Goal: Information Seeking & Learning: Find specific fact

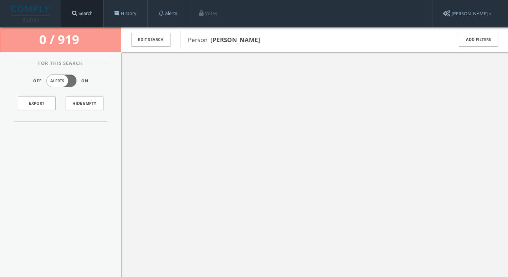
click at [77, 14] on span at bounding box center [74, 12] width 5 height 5
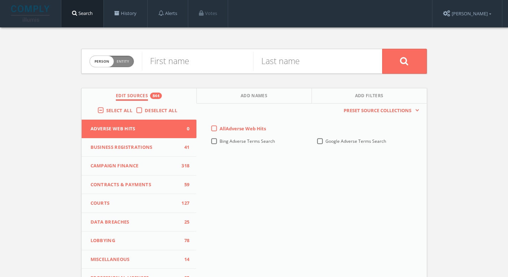
click at [118, 61] on span "Entity" at bounding box center [122, 61] width 12 height 5
checkbox input "true"
click at [187, 63] on input "text" at bounding box center [262, 61] width 240 height 19
type input "x"
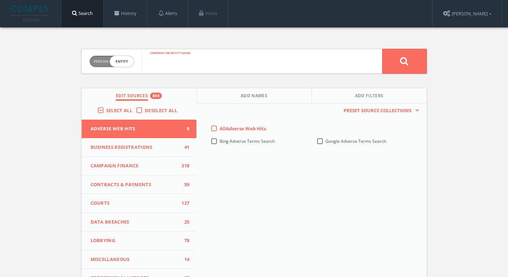
paste input "Girls Gotta Run"
type input "Girls Gotta Run"
click at [410, 62] on button at bounding box center [404, 61] width 45 height 25
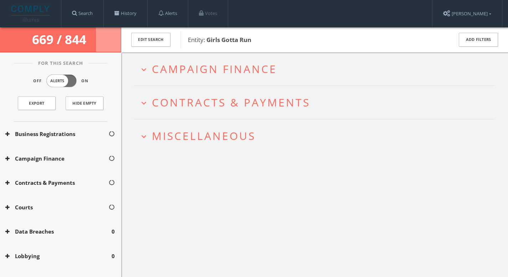
click at [165, 69] on span "Campaign Finance" at bounding box center [214, 69] width 125 height 15
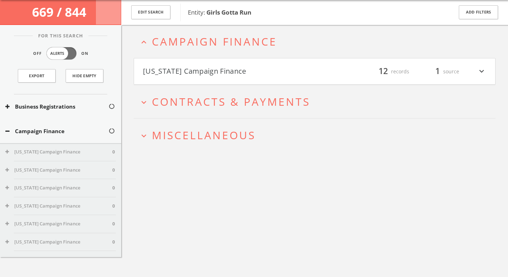
click at [182, 109] on span "Contracts & Payments" at bounding box center [231, 101] width 158 height 15
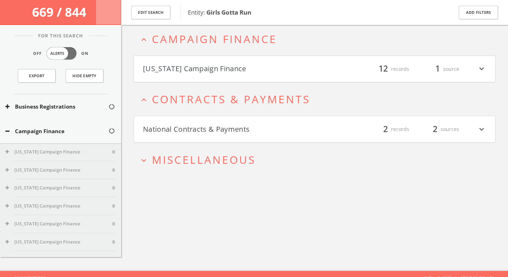
scroll to position [41, 0]
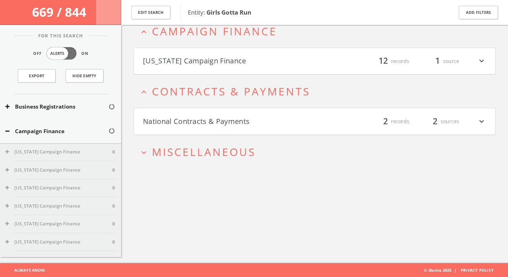
click at [196, 142] on h2 "expand_more Miscellaneous" at bounding box center [315, 151] width 362 height 33
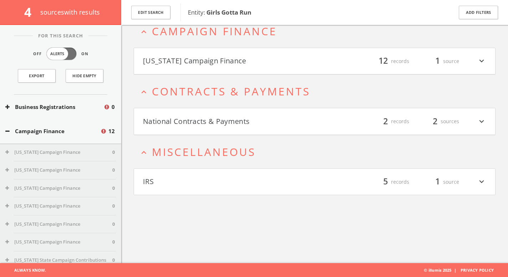
scroll to position [0, 0]
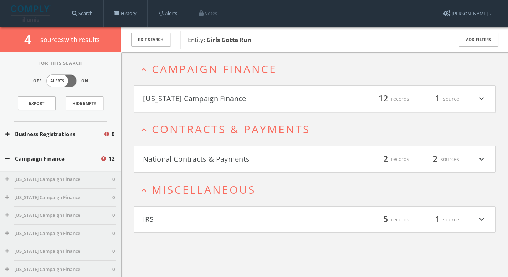
click at [197, 102] on button "[US_STATE] Campaign Finance" at bounding box center [229, 99] width 172 height 12
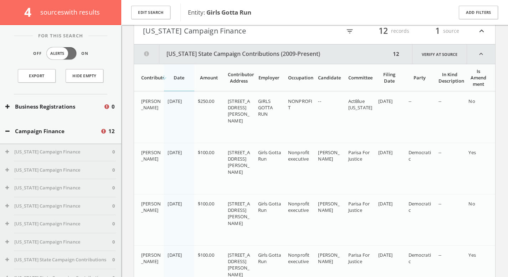
scroll to position [82, 0]
